Goal: Information Seeking & Learning: Learn about a topic

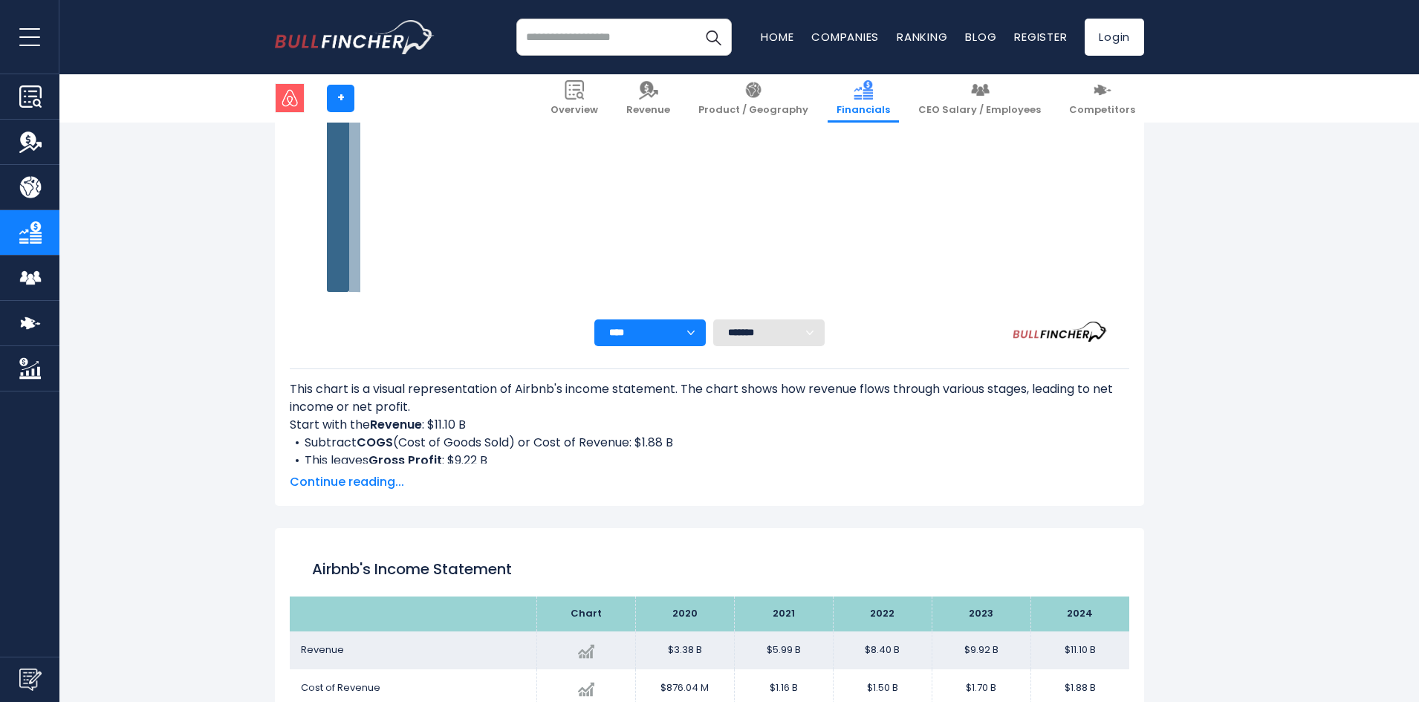
scroll to position [805, 0]
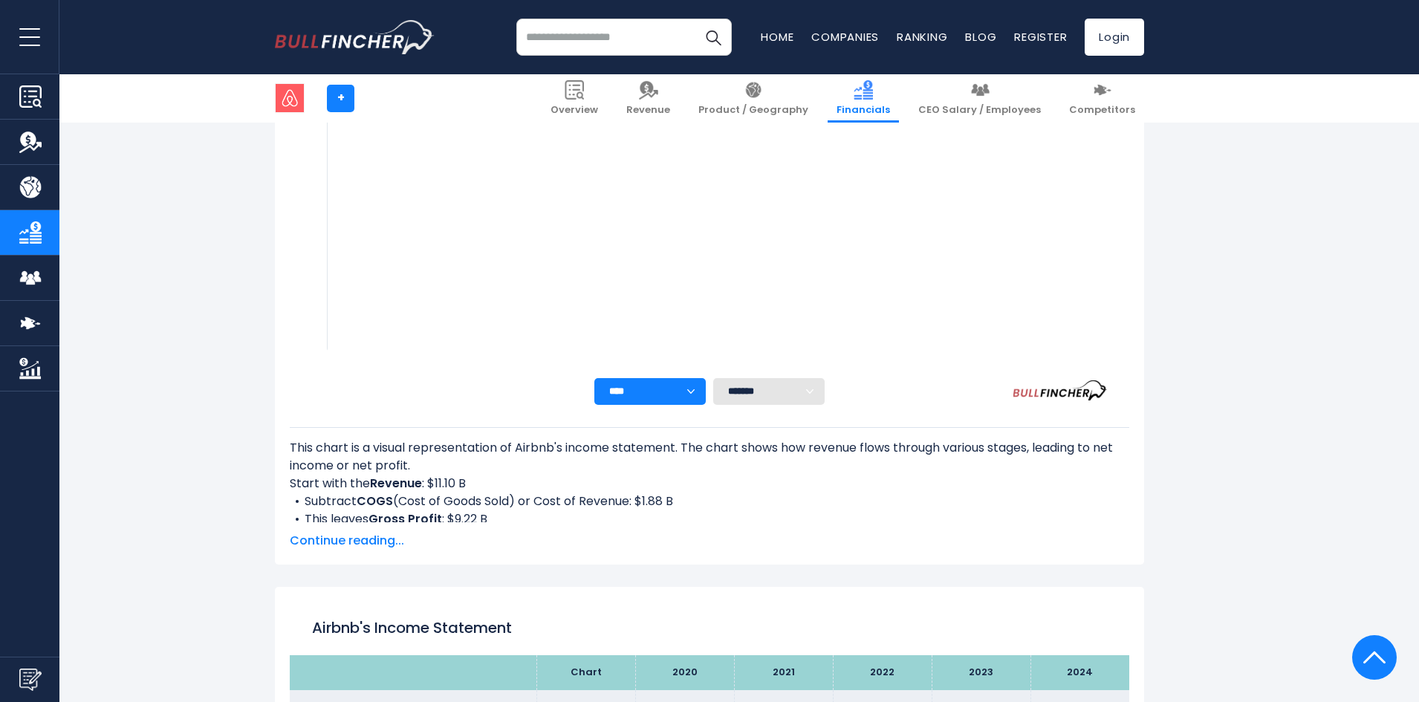
scroll to position [209, 0]
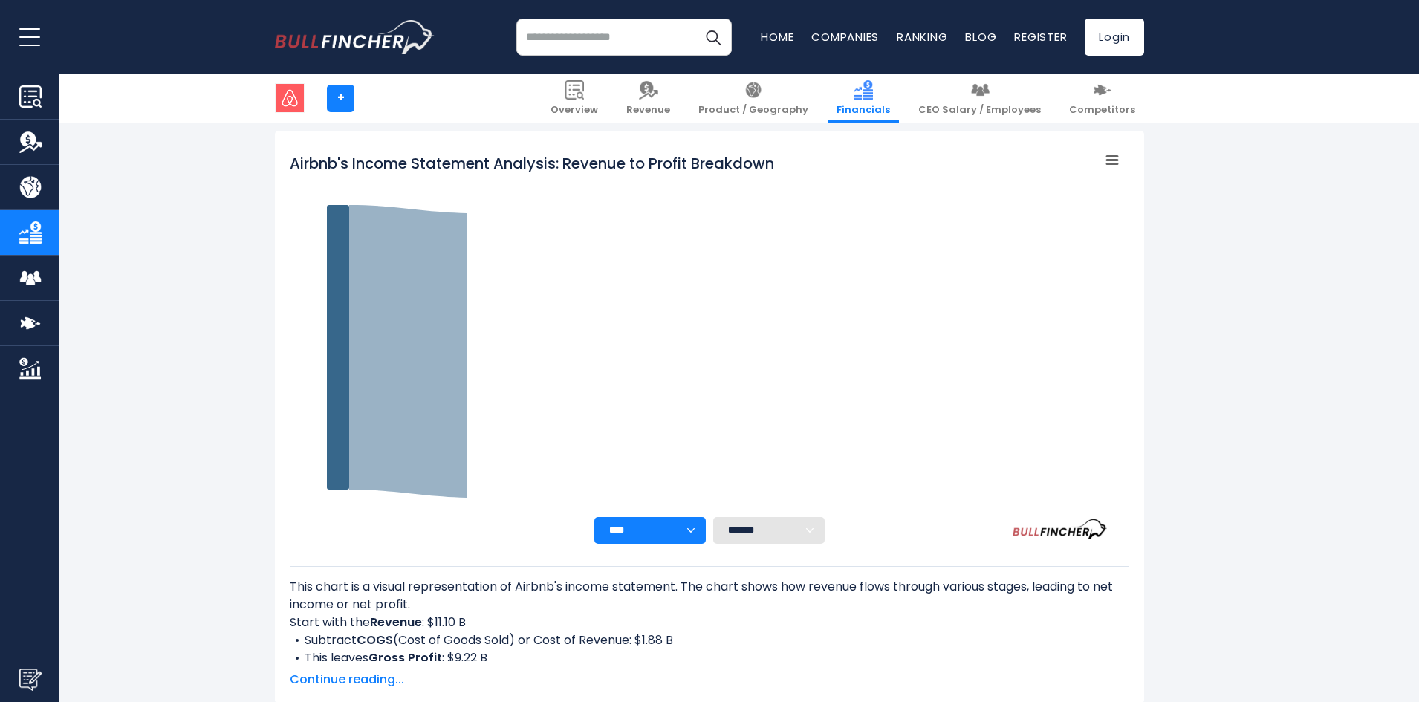
scroll to position [209, 0]
